Goal: Task Accomplishment & Management: Manage account settings

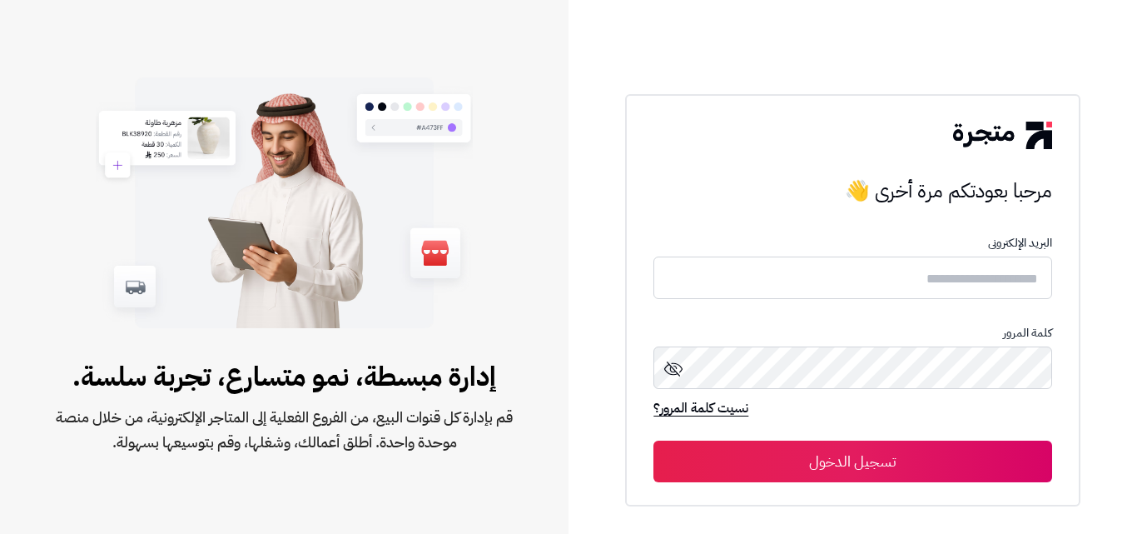
click at [898, 299] on form "البريد الإلكترونى كلمة المرور نسيت كلمة المرور؟ تسجيل الدخول" at bounding box center [853, 359] width 398 height 246
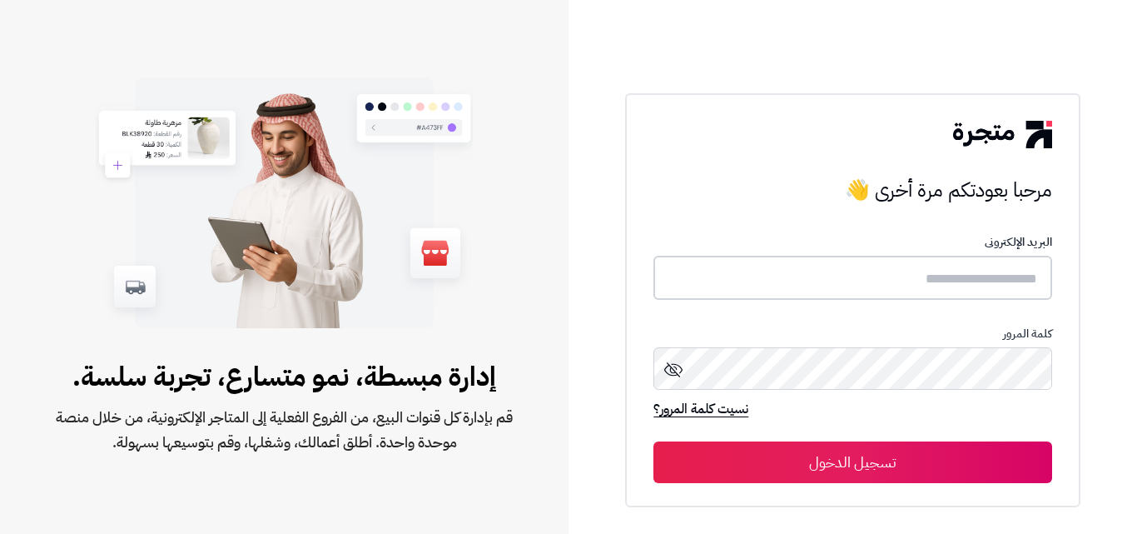
click at [898, 280] on input "text" at bounding box center [853, 278] width 398 height 44
click at [948, 283] on input "text" at bounding box center [853, 278] width 398 height 44
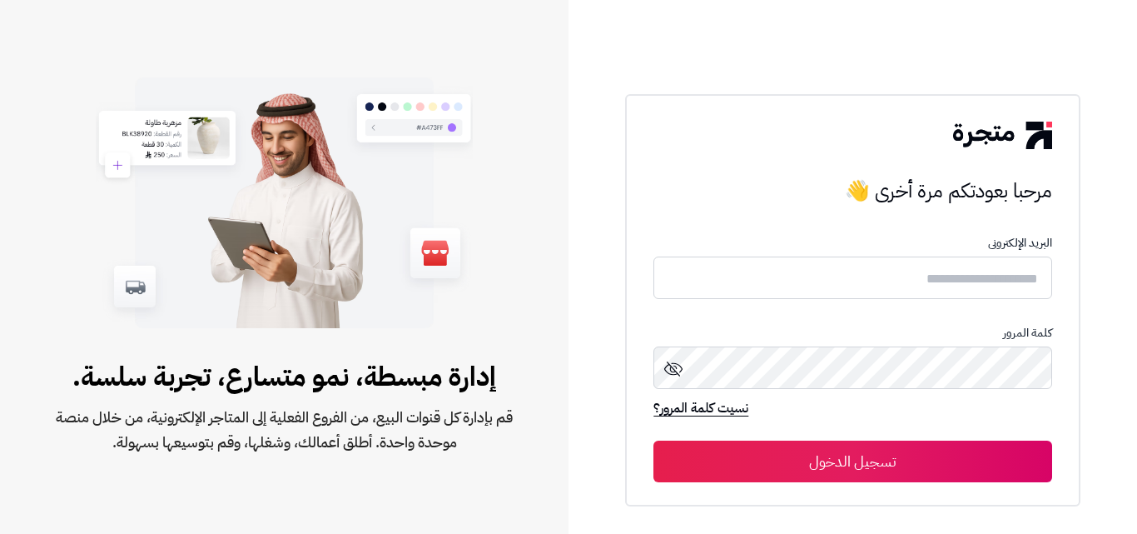
click at [919, 396] on div "كلمة المرور" at bounding box center [853, 362] width 398 height 73
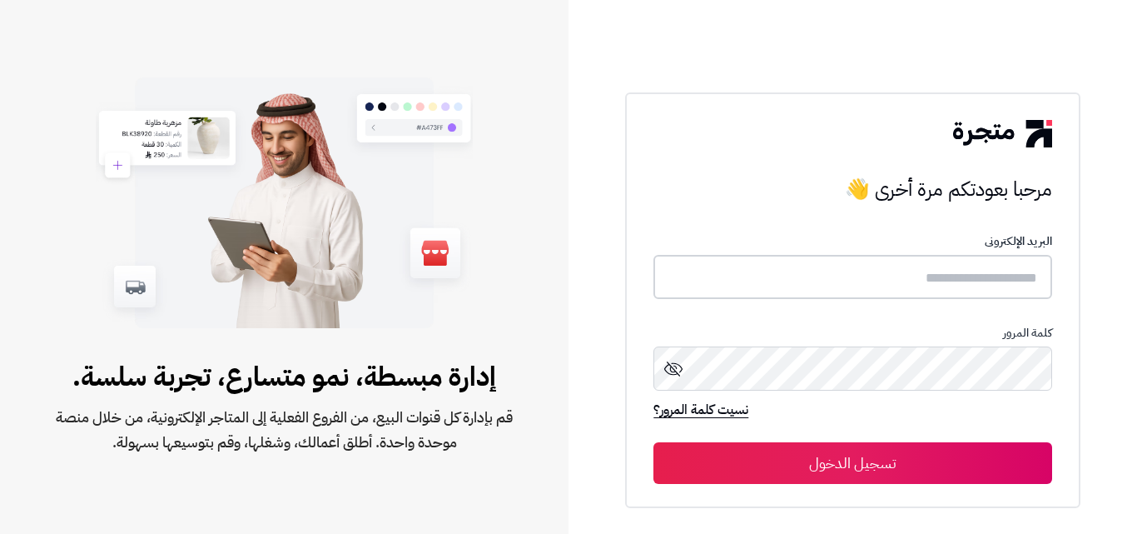
type input "*******"
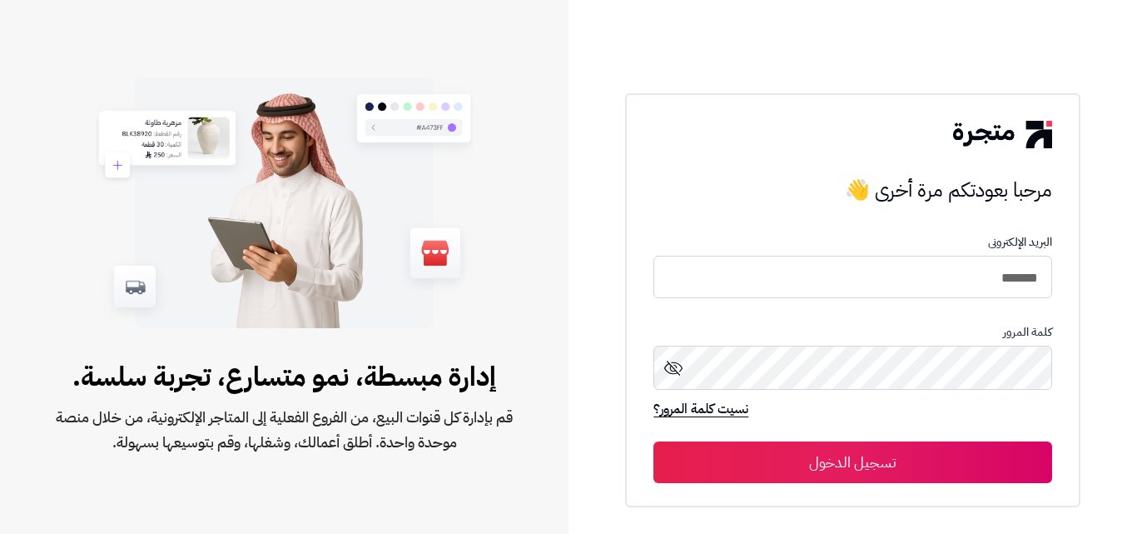
click at [911, 455] on button "تسجيل الدخول" at bounding box center [853, 462] width 398 height 42
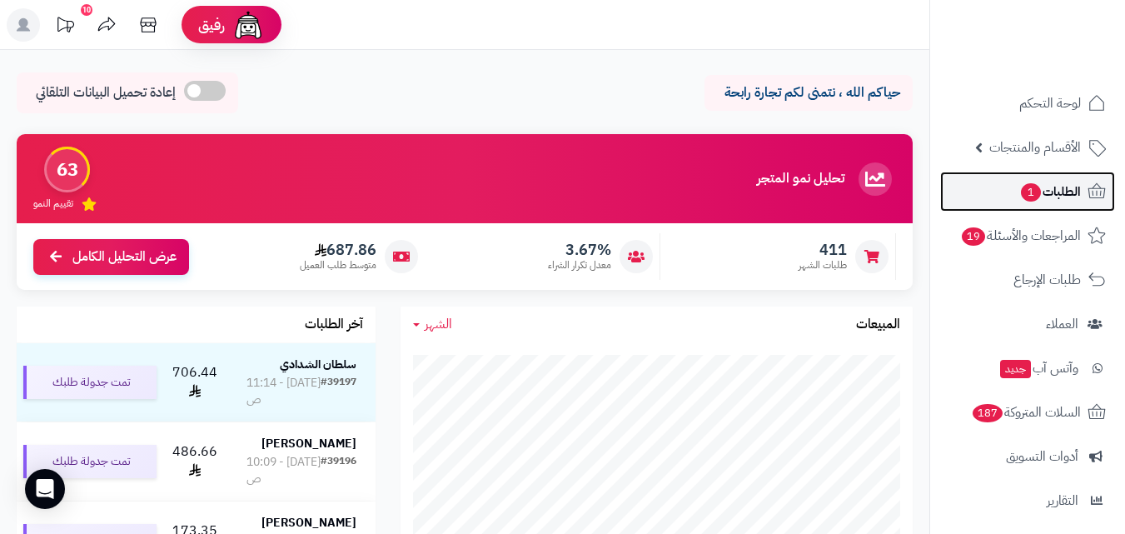
click at [1048, 192] on span "الطلبات 1" at bounding box center [1050, 191] width 62 height 23
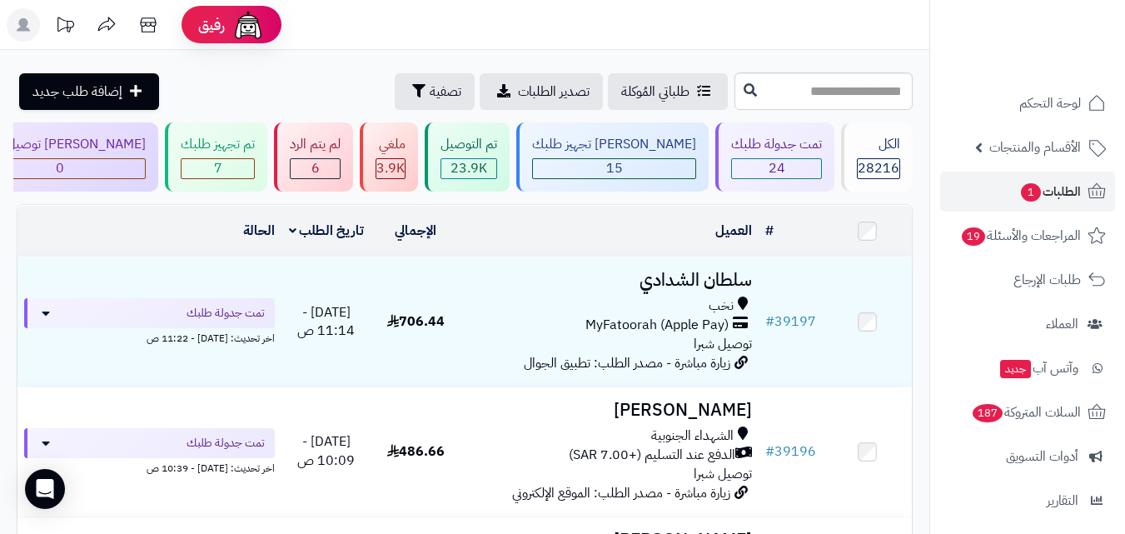
click at [728, 31] on header "رفيق ! الطلبات معالجة مكتمل إرجاع المنتجات العملاء المتواجدون الان 28988 عملاء …" at bounding box center [562, 25] width 1125 height 50
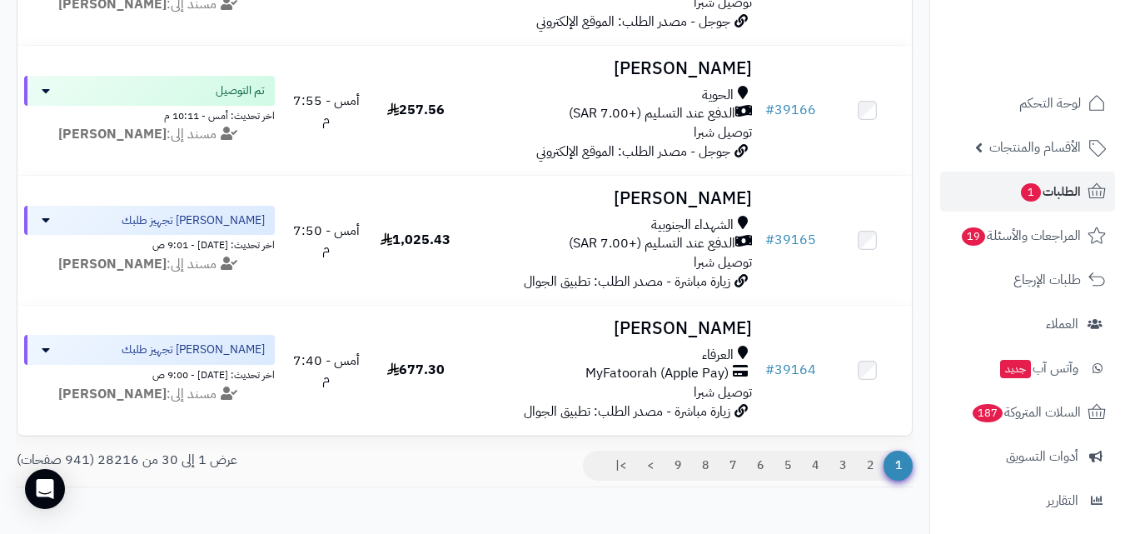
scroll to position [3574, 0]
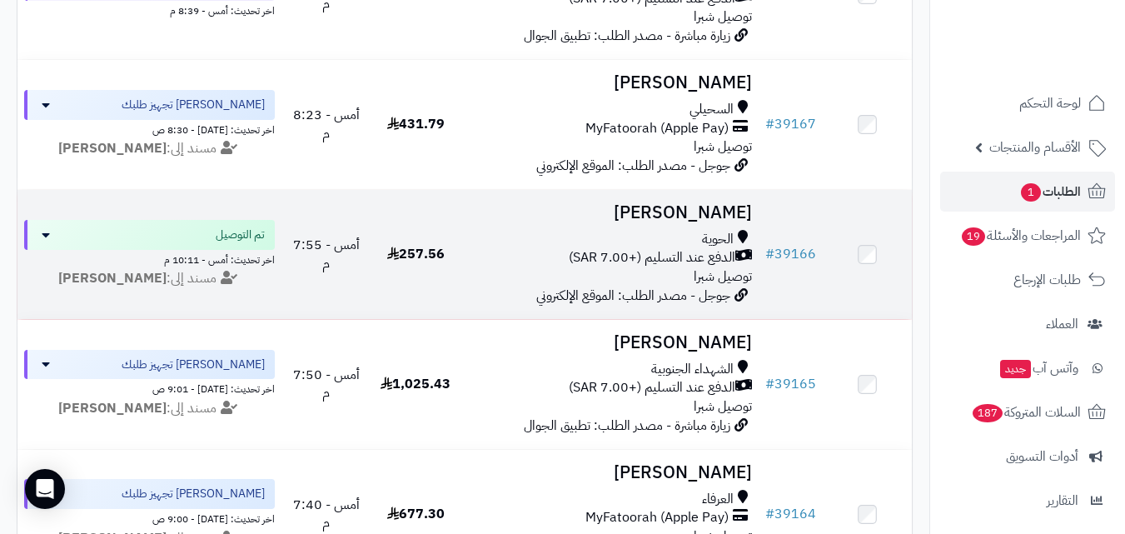
click at [507, 259] on div "الدفع عند التسليم (+7.00 SAR)" at bounding box center [609, 257] width 285 height 19
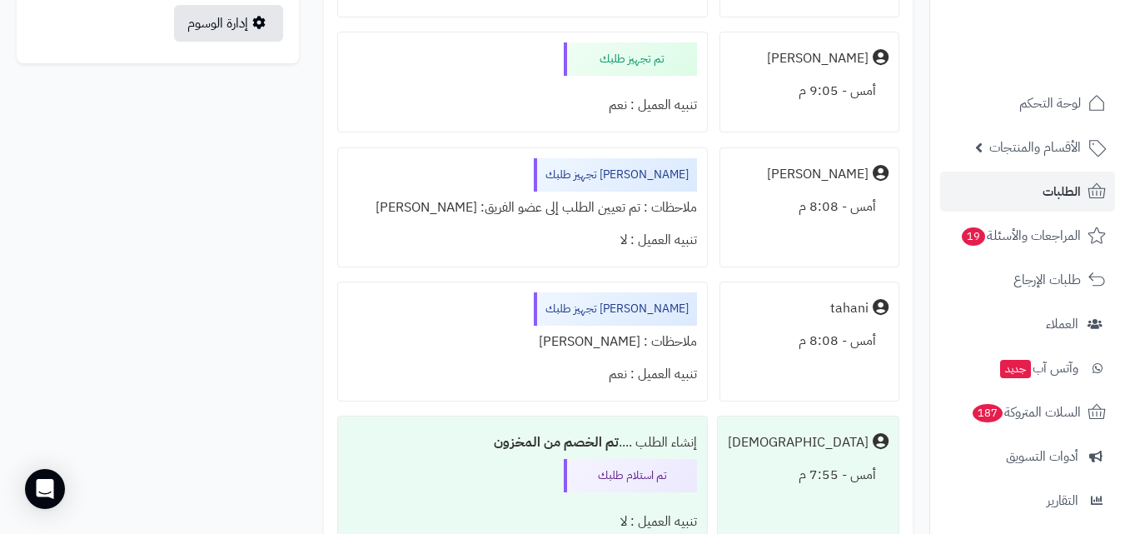
scroll to position [1166, 0]
